Goal: Information Seeking & Learning: Learn about a topic

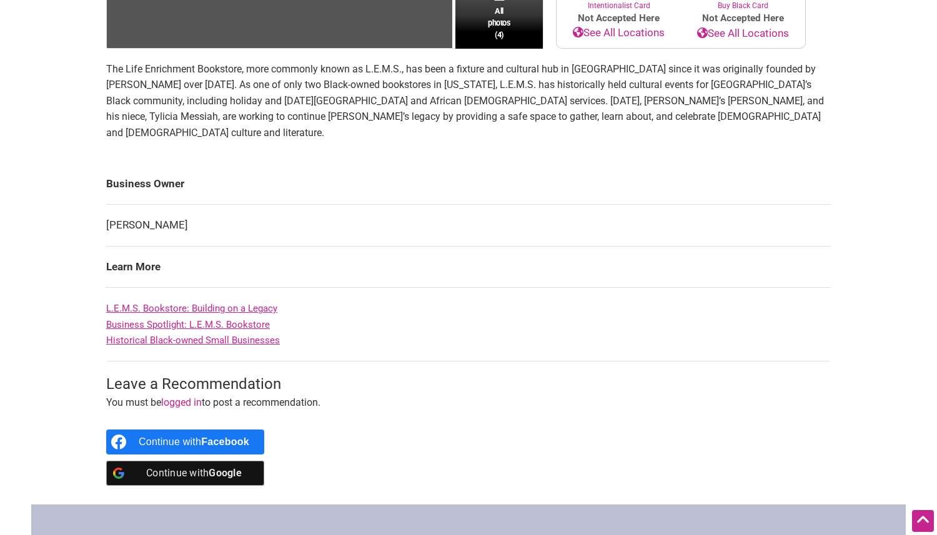
scroll to position [354, 0]
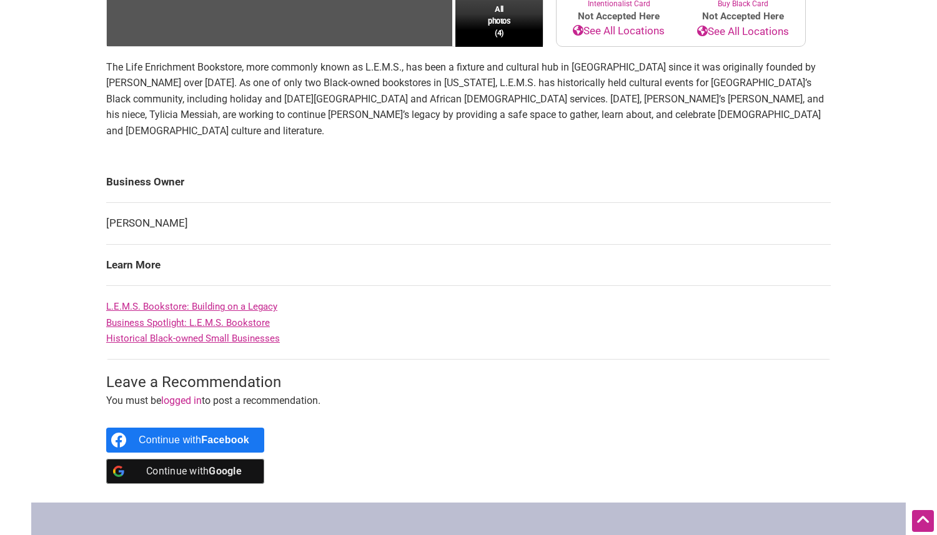
click at [219, 312] on link "L.E.M.S. Bookstore: Building on a Legacy" at bounding box center [191, 306] width 171 height 11
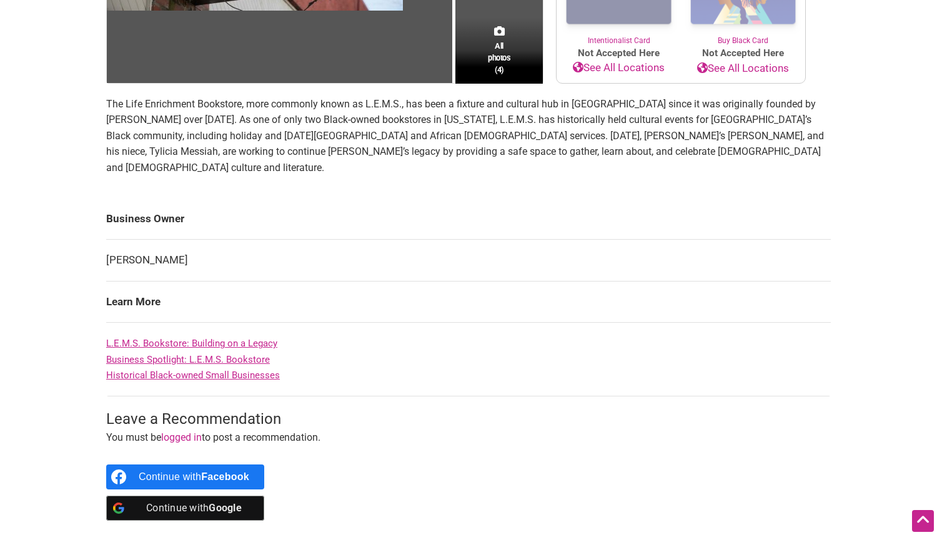
scroll to position [318, 0]
click at [239, 365] on link "Business Spotlight: L.E.M.S. Bookstore" at bounding box center [188, 359] width 164 height 11
click at [255, 380] on link "Historical Black-owned Small Businesses" at bounding box center [193, 374] width 174 height 11
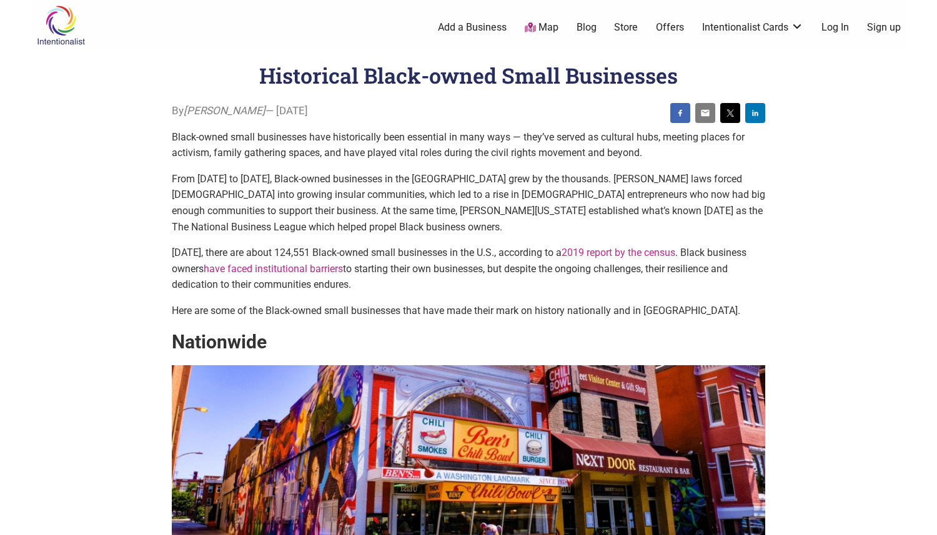
scroll to position [1828, 0]
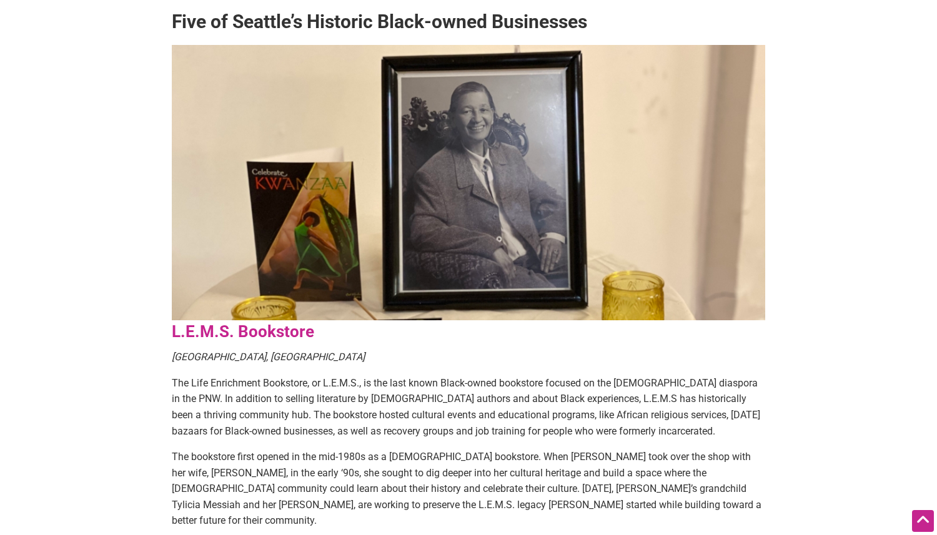
click at [683, 449] on p "The bookstore first opened in the mid-1980s as a Christian bookstore. When Vick…" at bounding box center [468, 489] width 593 height 80
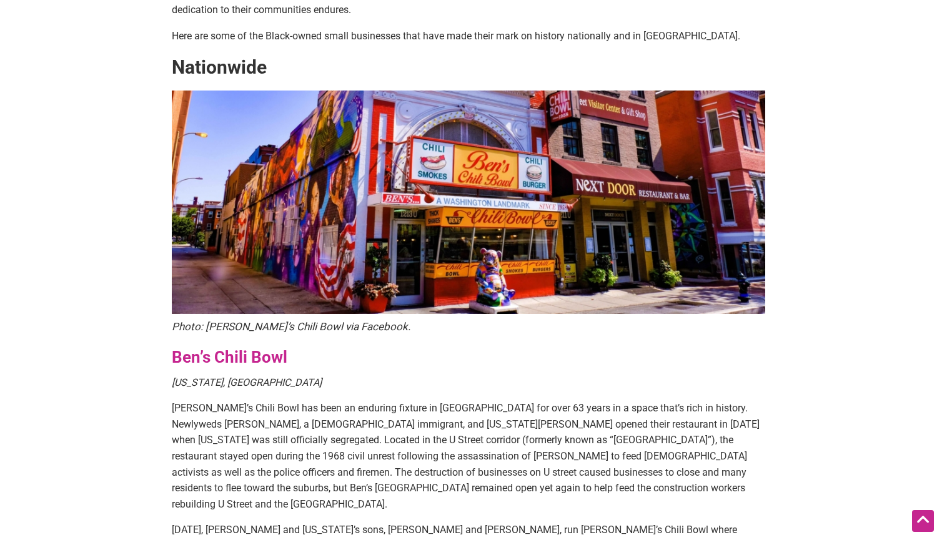
scroll to position [0, 0]
